Goal: Task Accomplishment & Management: Use online tool/utility

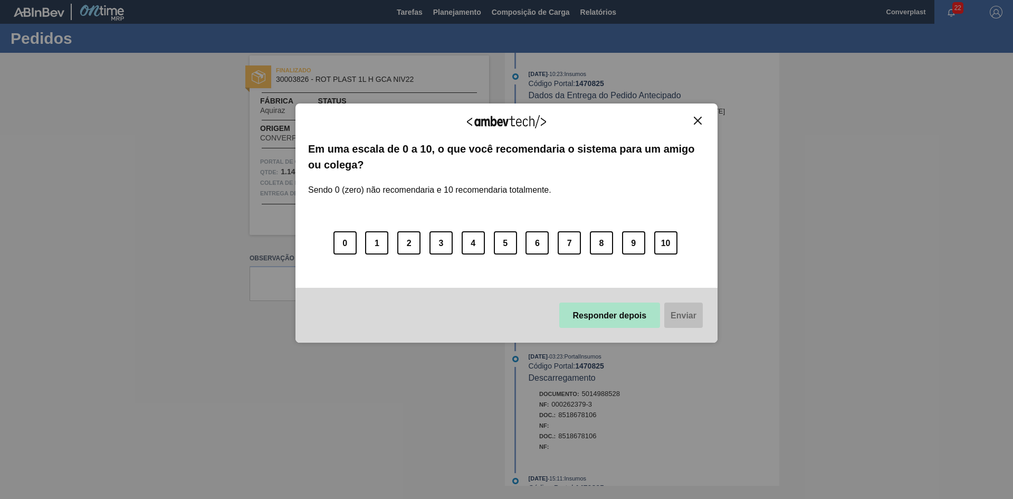
click at [601, 310] on font "Responder depois" at bounding box center [610, 314] width 74 height 9
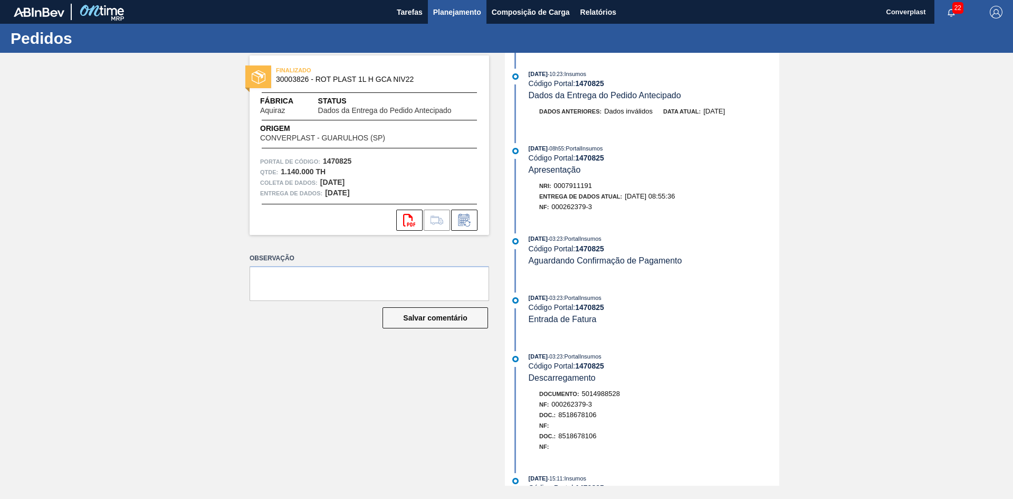
click at [435, 17] on font "Planejamento" at bounding box center [457, 12] width 48 height 13
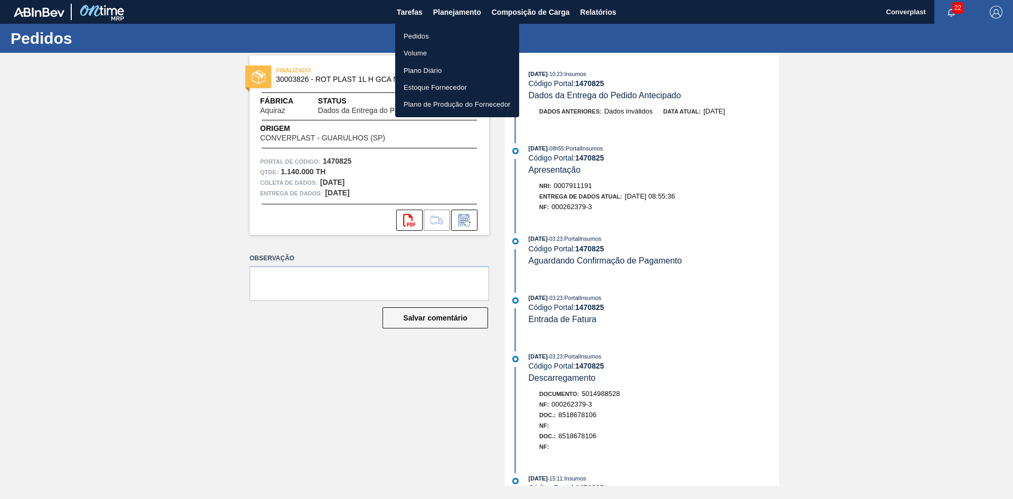
click at [419, 31] on font "Pedidos" at bounding box center [416, 36] width 25 height 11
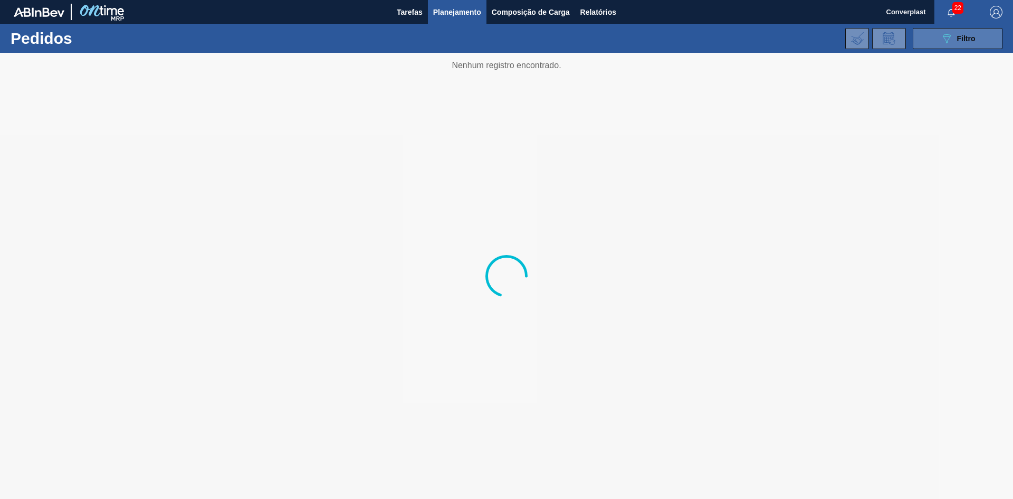
click at [963, 39] on font "Filtro" at bounding box center [966, 38] width 18 height 8
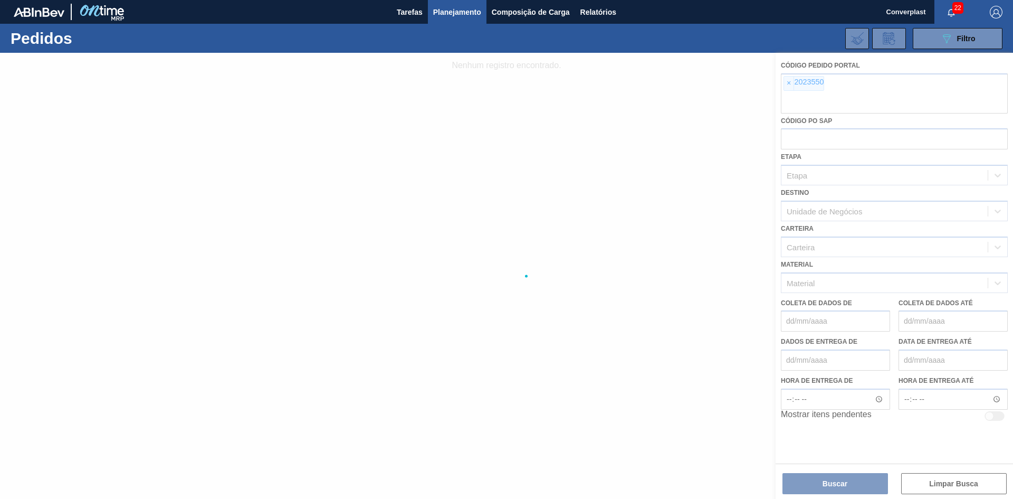
click at [787, 89] on div at bounding box center [506, 276] width 1013 height 446
click at [792, 83] on div at bounding box center [506, 276] width 1013 height 446
click at [790, 83] on div at bounding box center [506, 276] width 1013 height 446
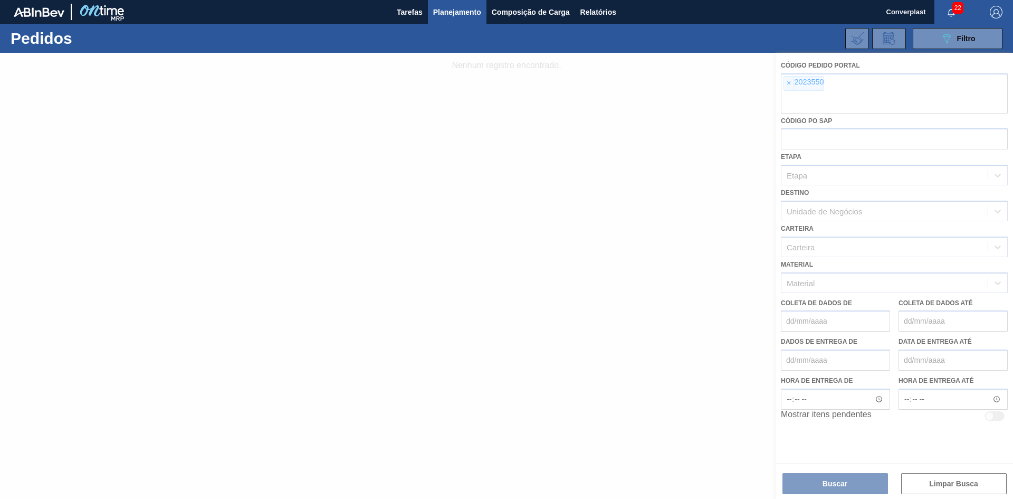
click at [790, 83] on div at bounding box center [506, 276] width 1013 height 446
click at [790, 80] on div at bounding box center [506, 276] width 1013 height 446
click at [789, 81] on div at bounding box center [506, 276] width 1013 height 446
click at [787, 81] on div at bounding box center [506, 276] width 1013 height 446
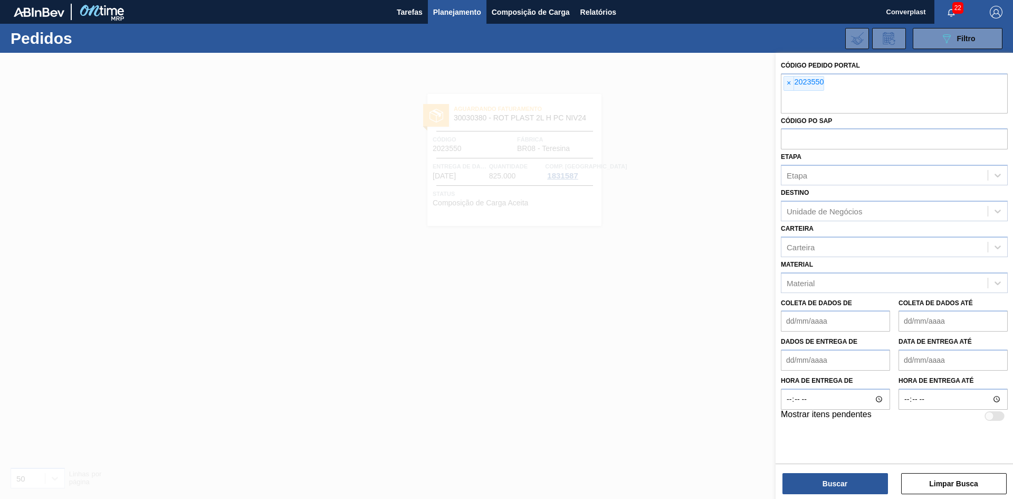
click at [787, 81] on font "×" at bounding box center [789, 83] width 4 height 8
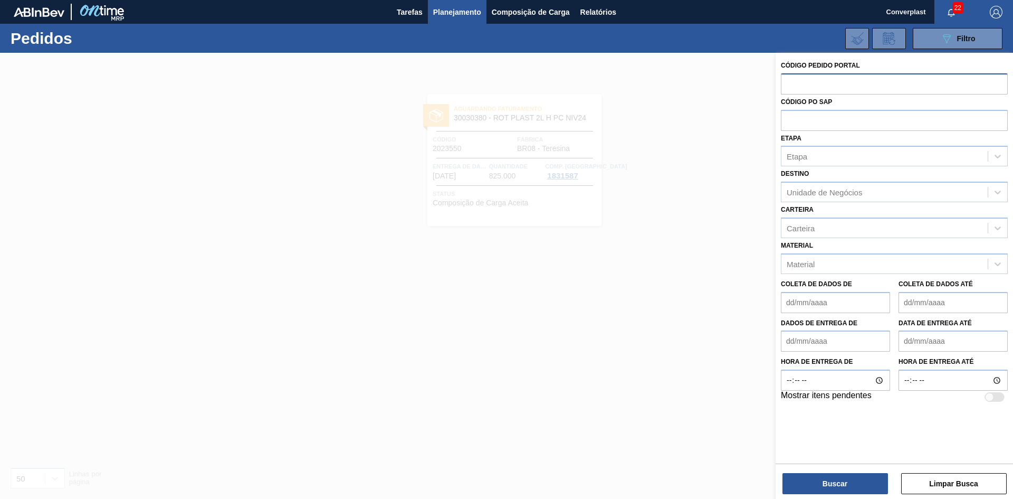
paste input "2025892"
type input "2025892"
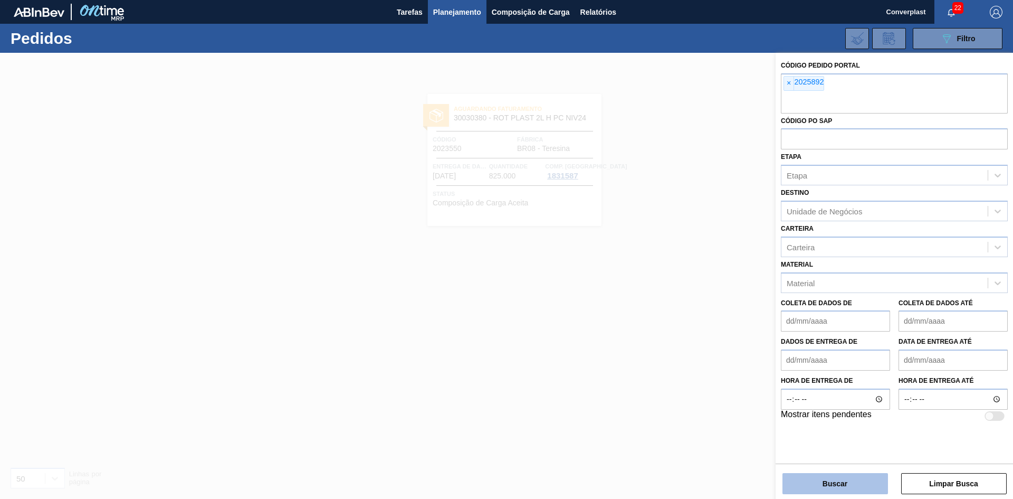
click at [815, 485] on button "Buscar" at bounding box center [836, 483] width 106 height 21
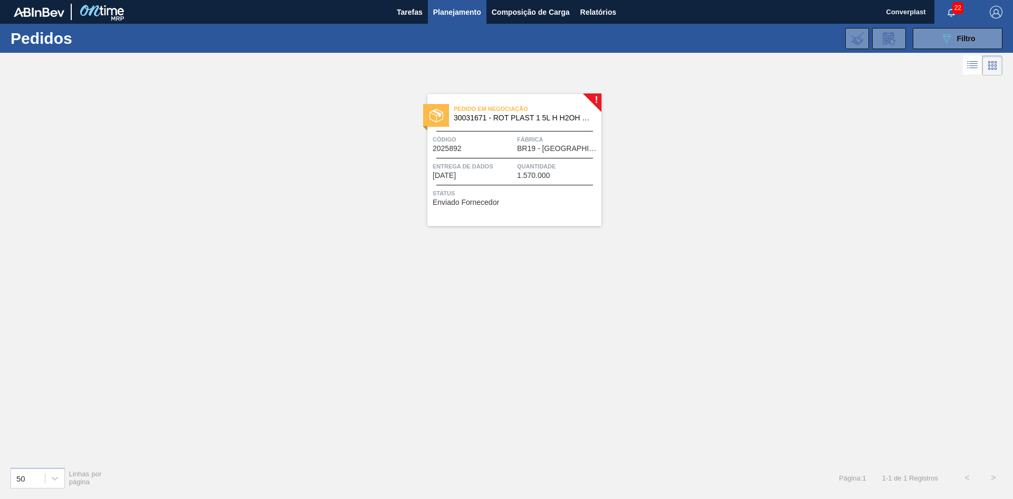
click at [494, 161] on span "Entrega de dados" at bounding box center [474, 166] width 82 height 11
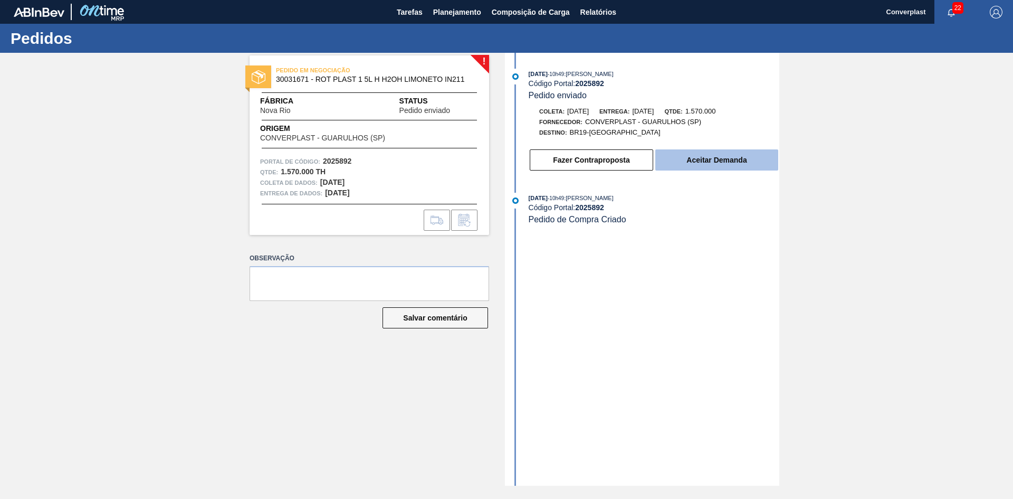
click at [689, 159] on font "Aceitar Demanda" at bounding box center [717, 160] width 60 height 8
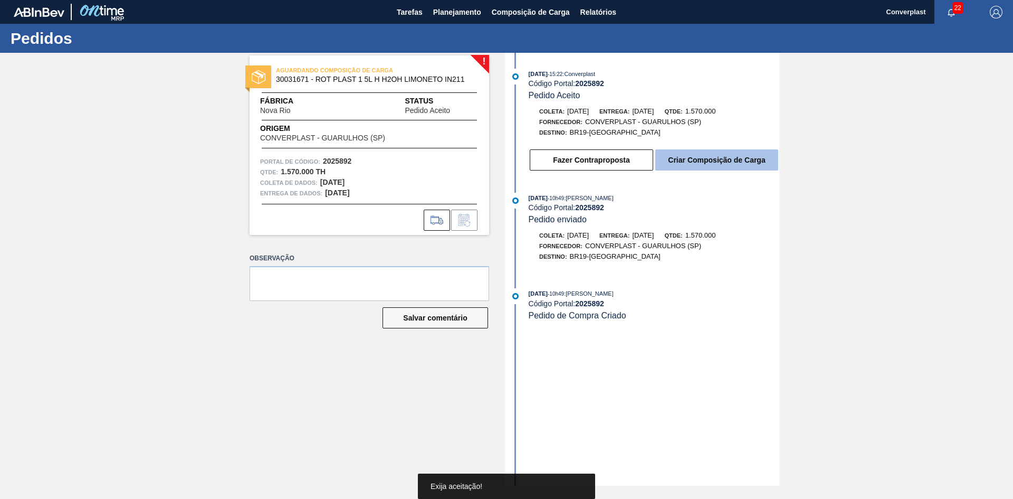
click at [663, 162] on button "Criar Composição de Carga" at bounding box center [716, 159] width 123 height 21
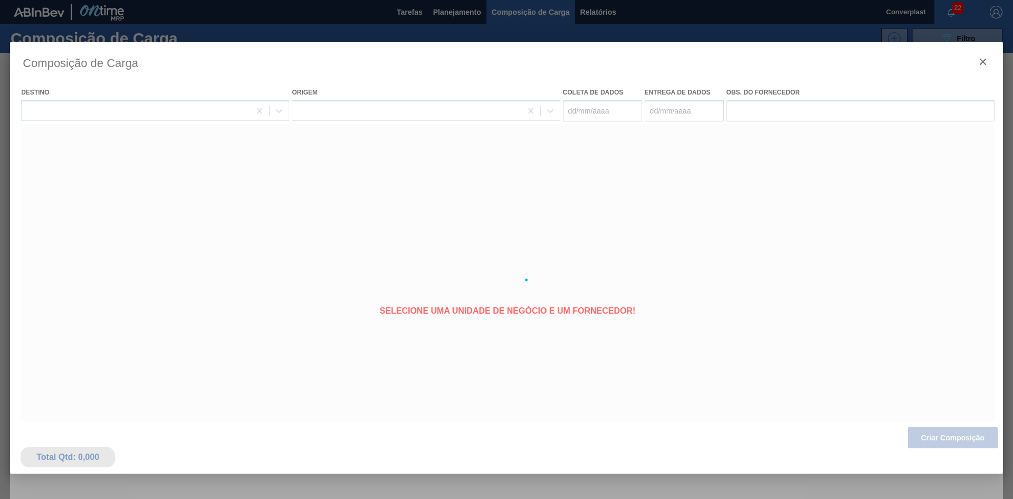
type coleta "[DATE]"
type entrega "[DATE]"
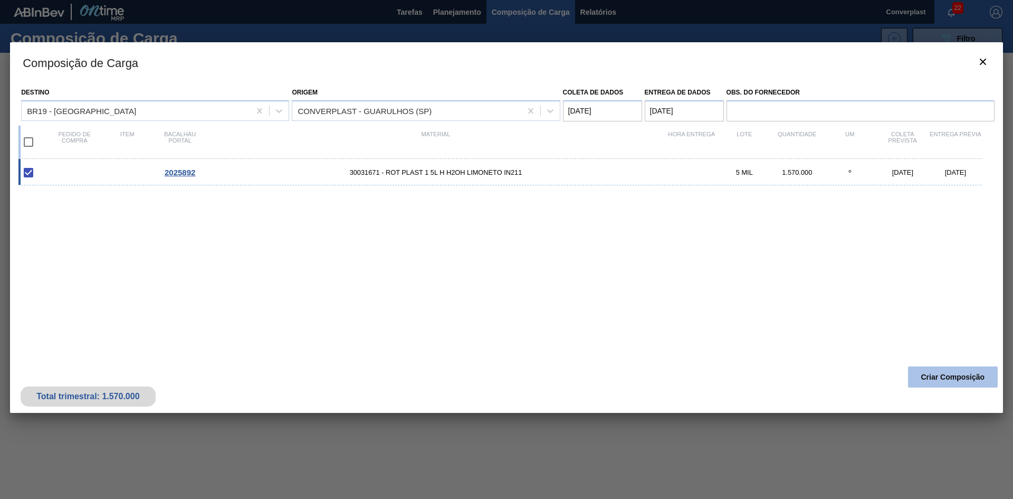
click at [950, 377] on font "Criar Composição" at bounding box center [953, 377] width 64 height 8
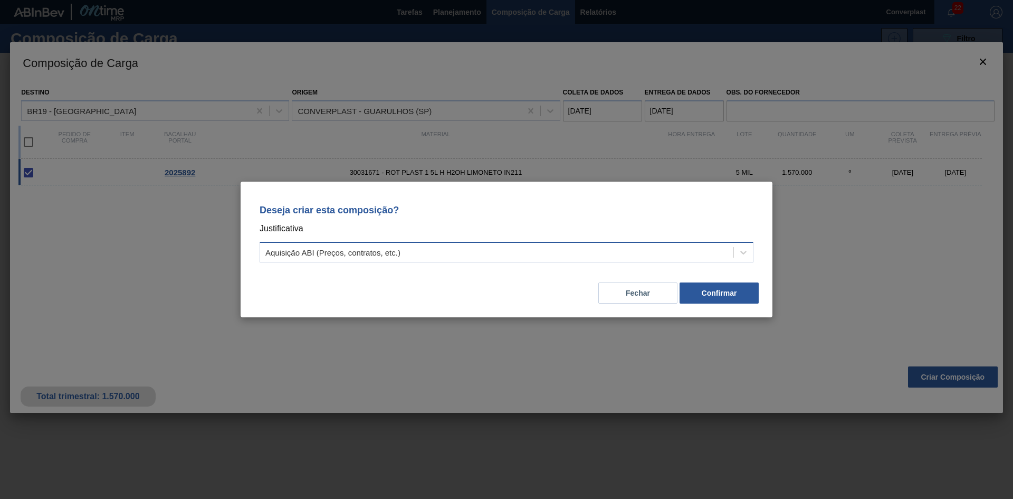
click at [527, 249] on div "Aquisição ABI (Preços, contratos, etc.)" at bounding box center [496, 252] width 473 height 15
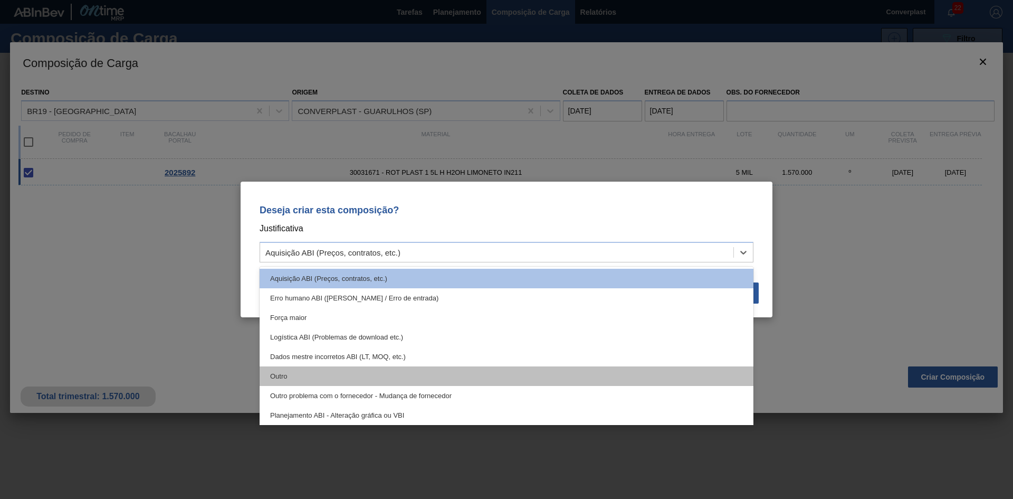
click at [413, 380] on div "Outro" at bounding box center [507, 376] width 494 height 20
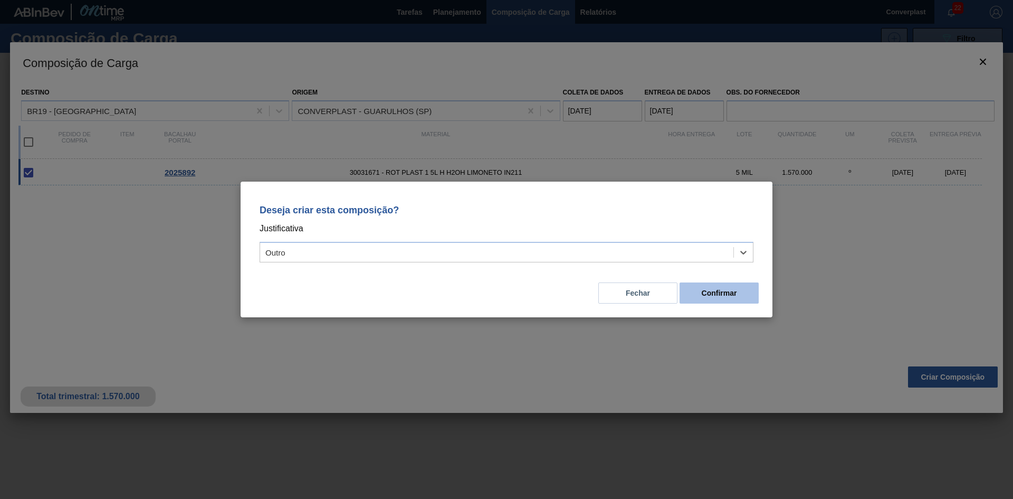
click at [725, 296] on font "Confirmar" at bounding box center [719, 293] width 35 height 8
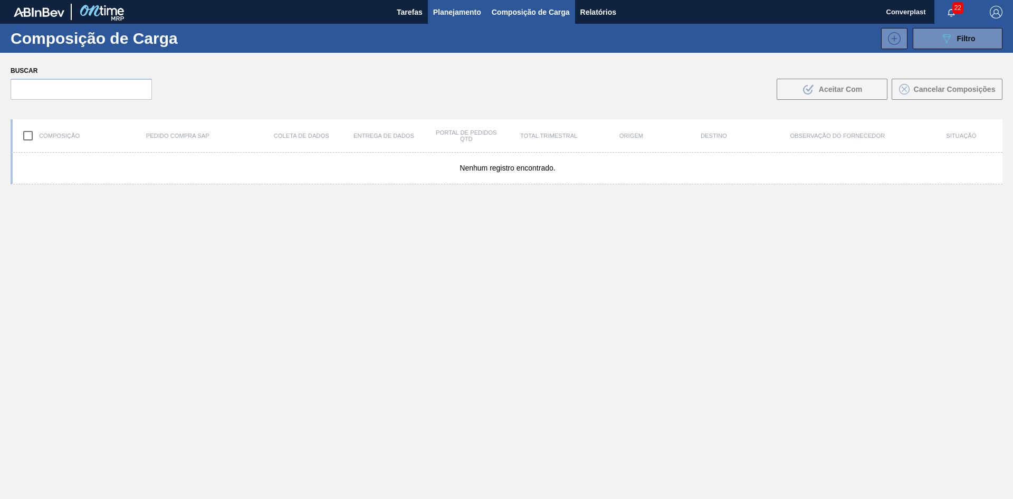
click at [446, 12] on font "Planejamento" at bounding box center [457, 12] width 48 height 8
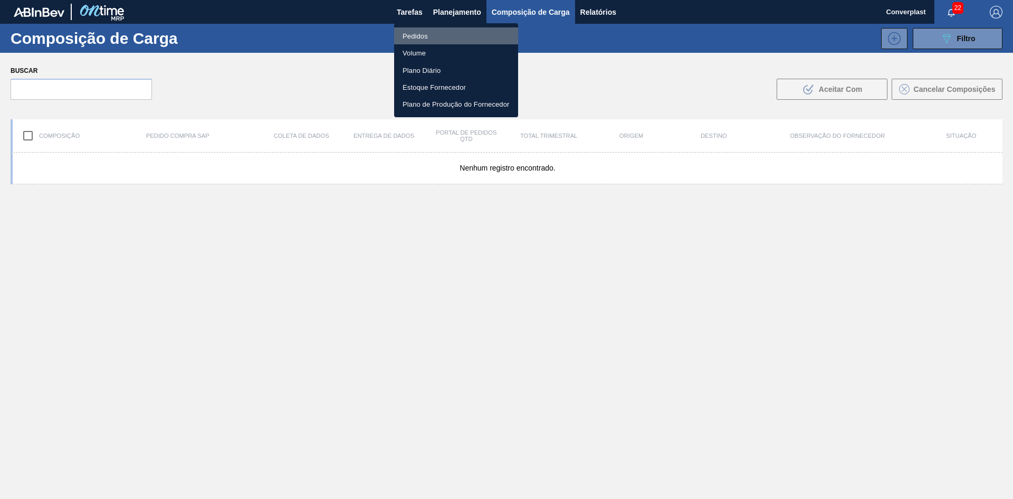
click at [439, 34] on li "Pedidos" at bounding box center [456, 35] width 124 height 17
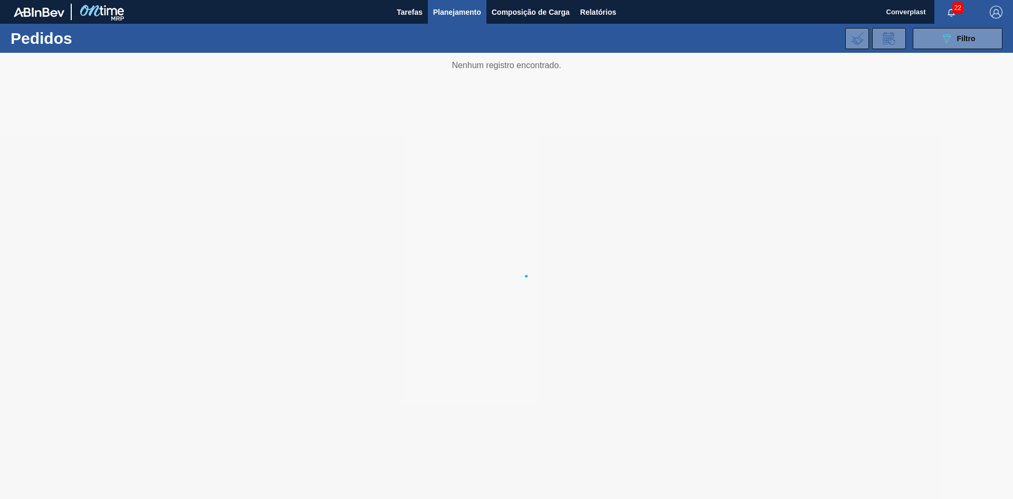
click at [397, 320] on div at bounding box center [506, 276] width 1013 height 446
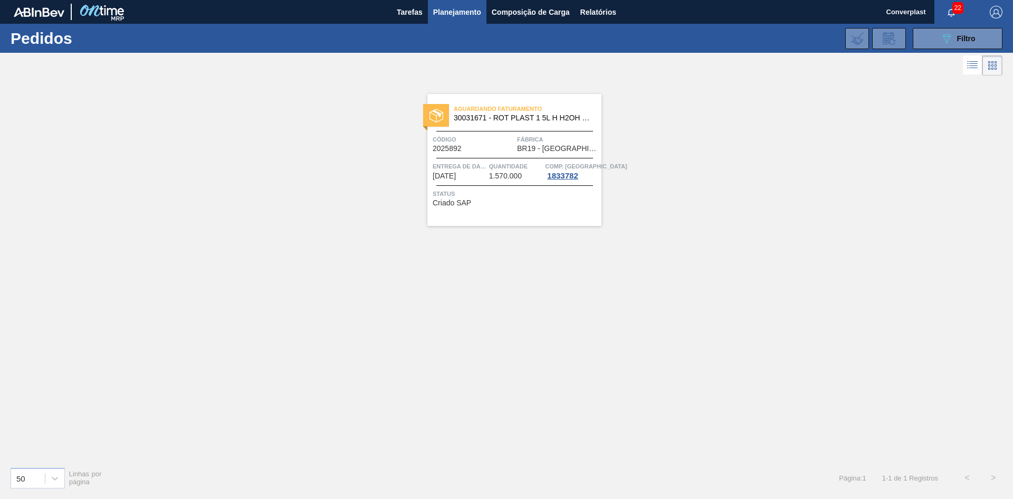
click at [501, 185] on div at bounding box center [514, 185] width 157 height 1
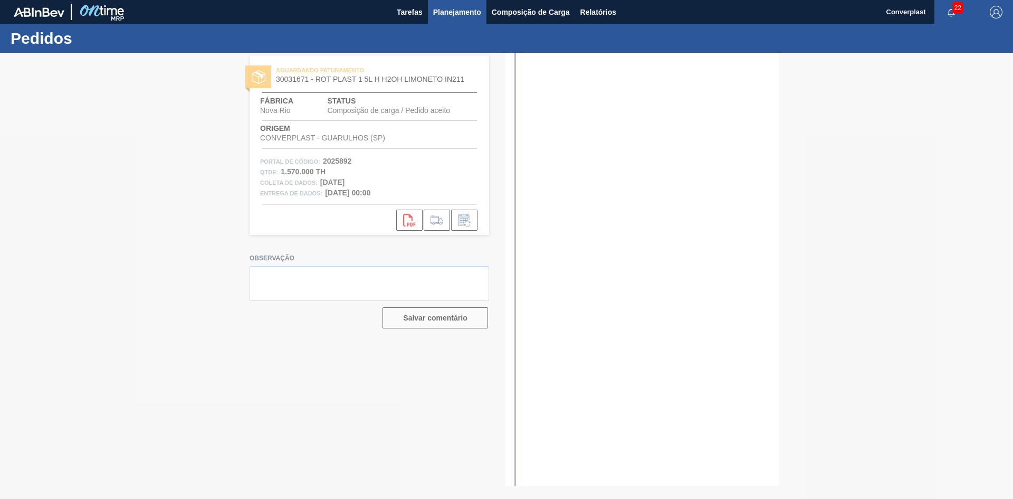
click at [439, 11] on font "Planejamento" at bounding box center [457, 12] width 48 height 8
